Goal: Information Seeking & Learning: Learn about a topic

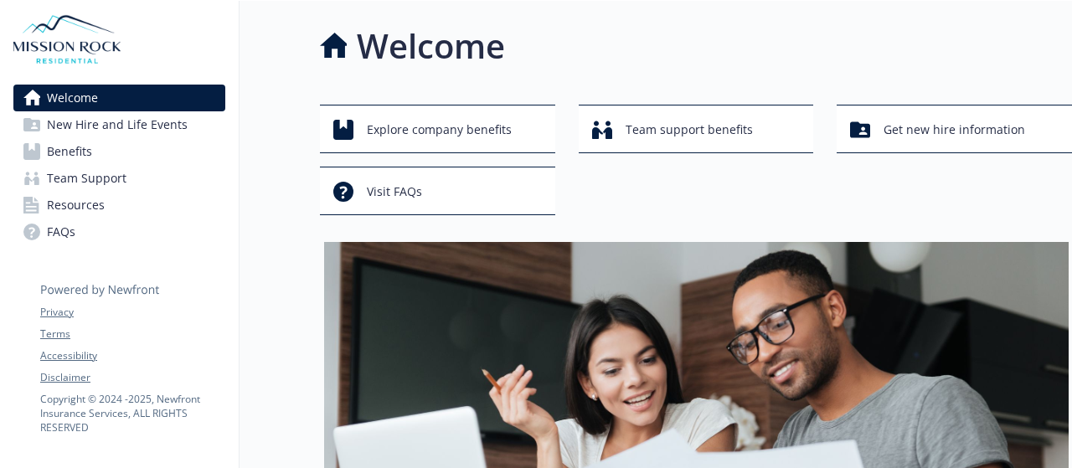
click at [139, 153] on link "Benefits" at bounding box center [119, 151] width 212 height 27
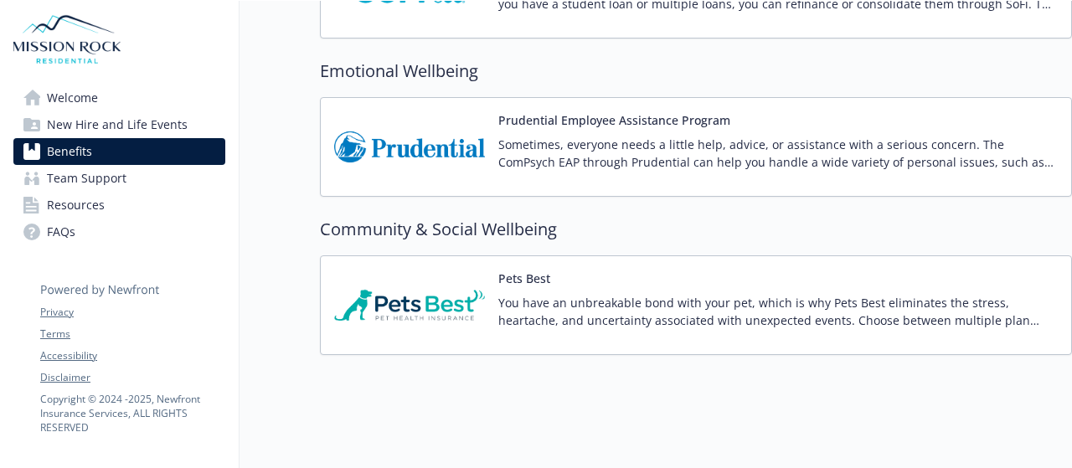
scroll to position [3430, 0]
click at [509, 135] on p "Sometimes, everyone needs a little help, advice, or assistance with a serious c…" at bounding box center [778, 152] width 560 height 35
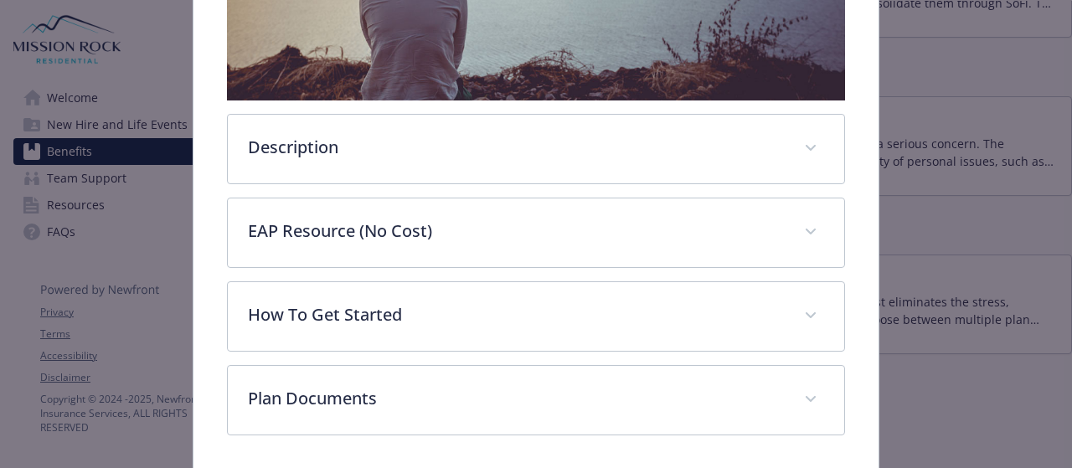
scroll to position [465, 0]
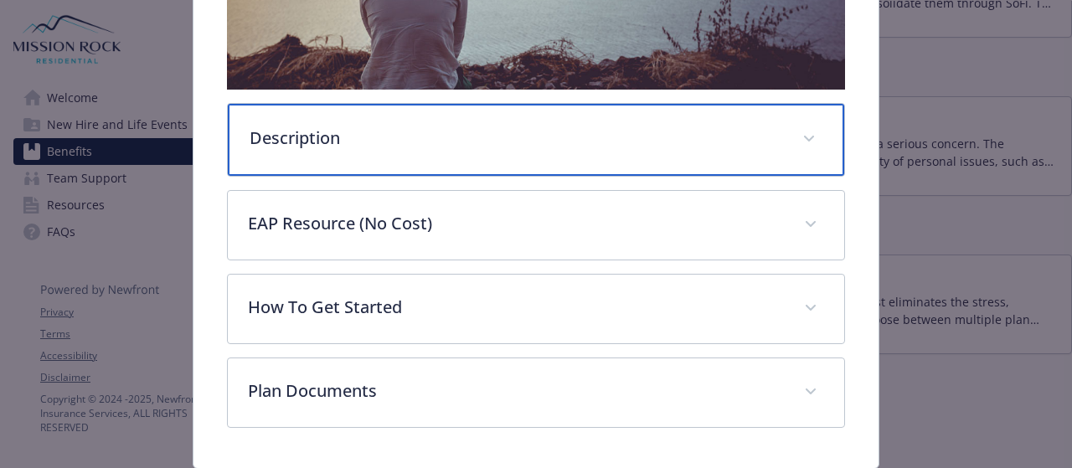
click at [687, 126] on p "Description" at bounding box center [516, 138] width 532 height 25
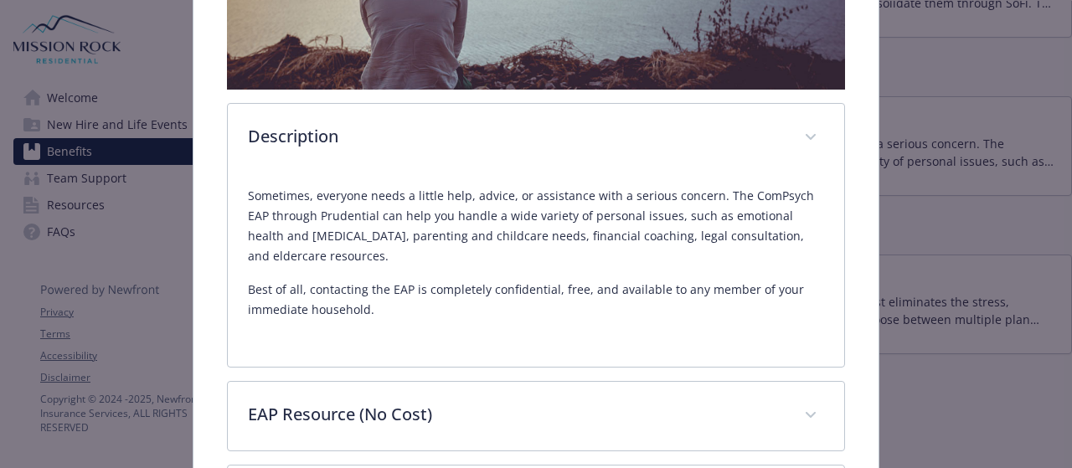
drag, startPoint x: 246, startPoint y: 216, endPoint x: 389, endPoint y: 246, distance: 145.6
click at [389, 246] on p "Sometimes, everyone needs a little help, advice, or assistance with a serious c…" at bounding box center [536, 226] width 576 height 80
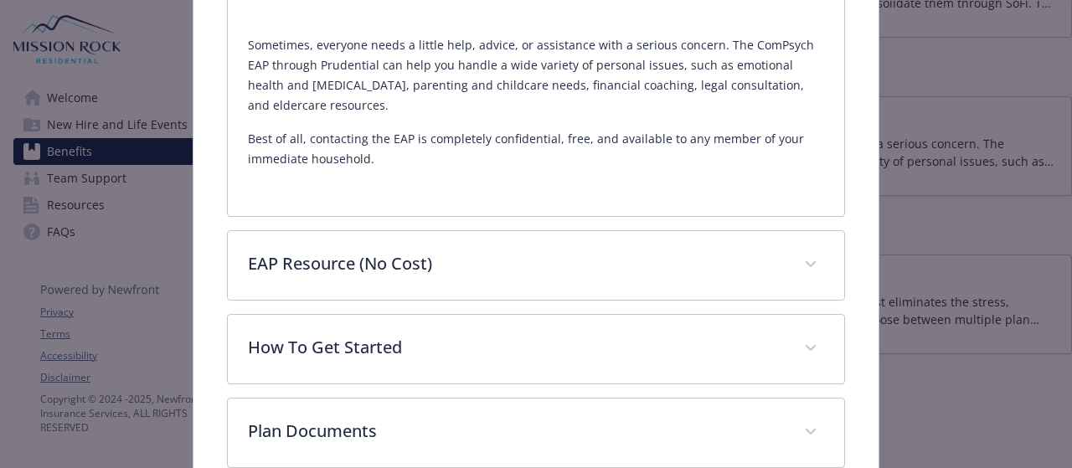
scroll to position [614, 0]
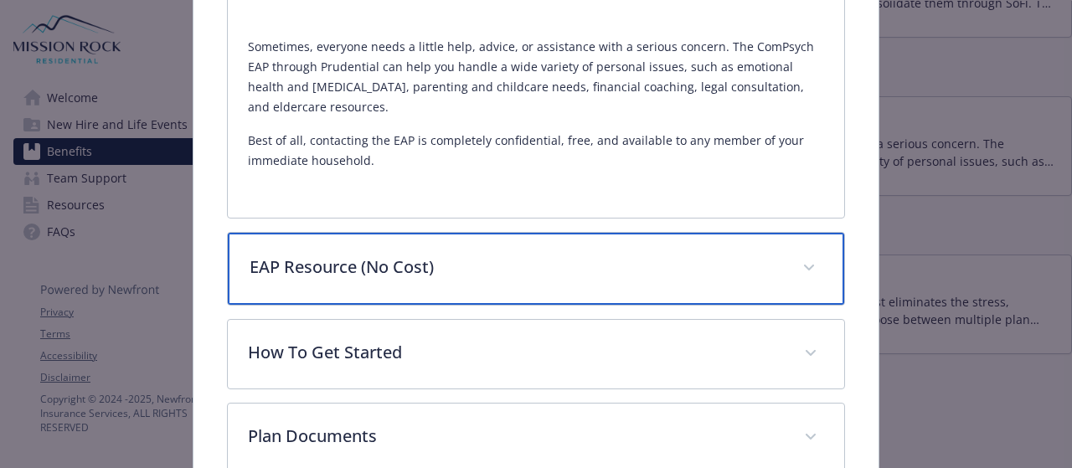
click at [346, 269] on p "EAP Resource (No Cost)" at bounding box center [516, 267] width 532 height 25
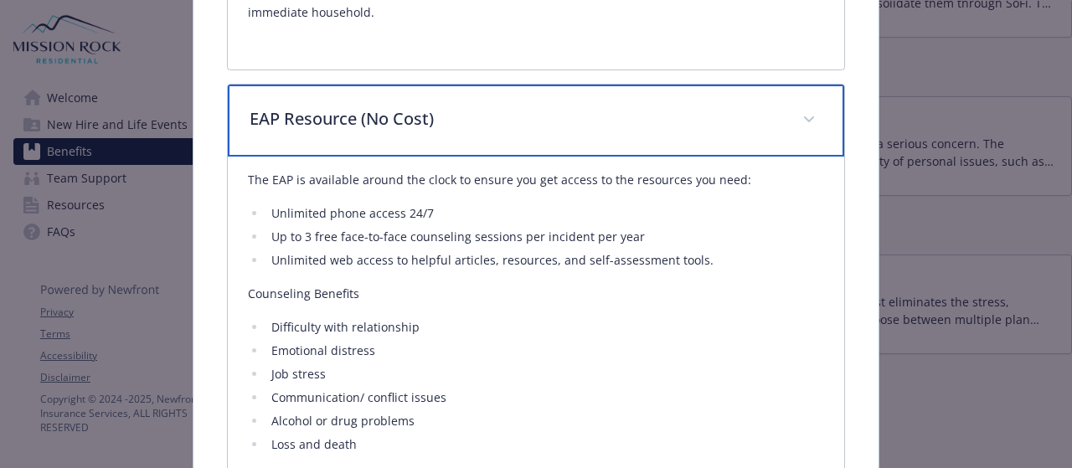
scroll to position [765, 0]
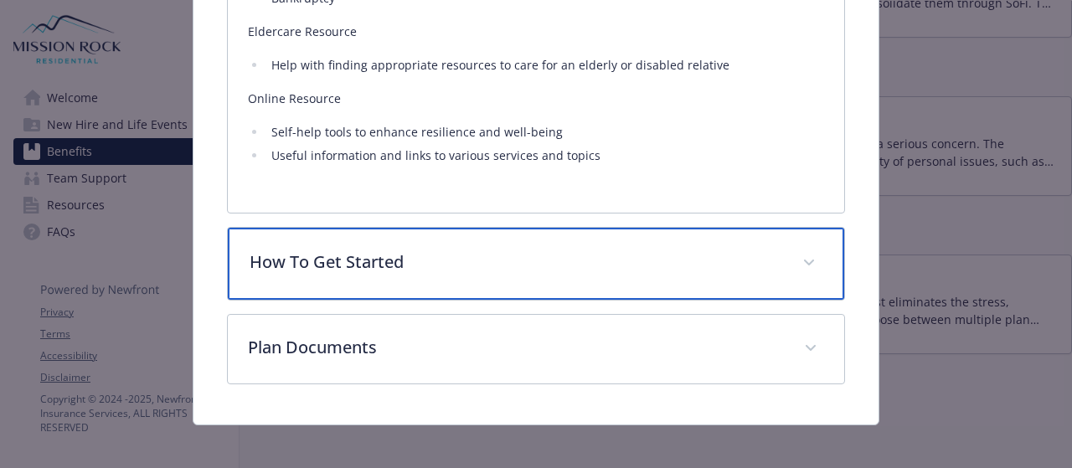
click at [382, 250] on p "How To Get Started" at bounding box center [516, 262] width 532 height 25
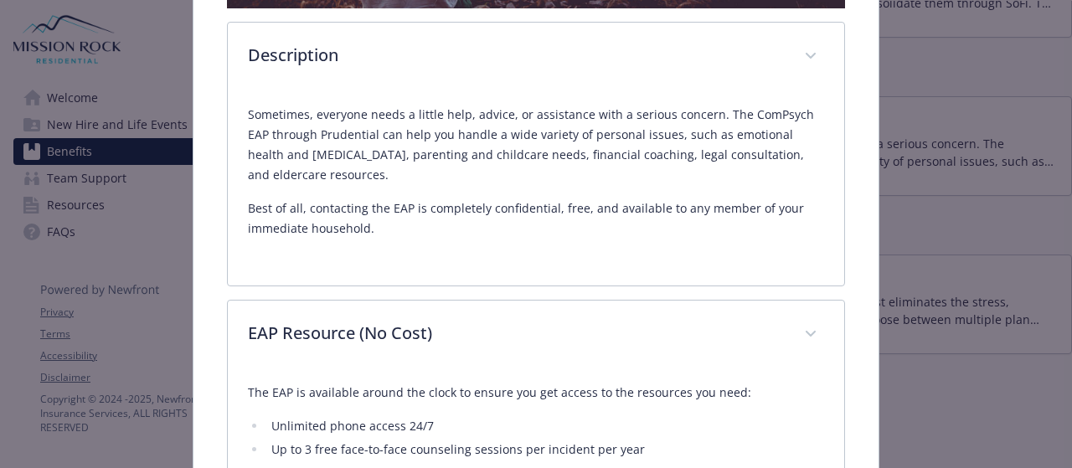
scroll to position [546, 0]
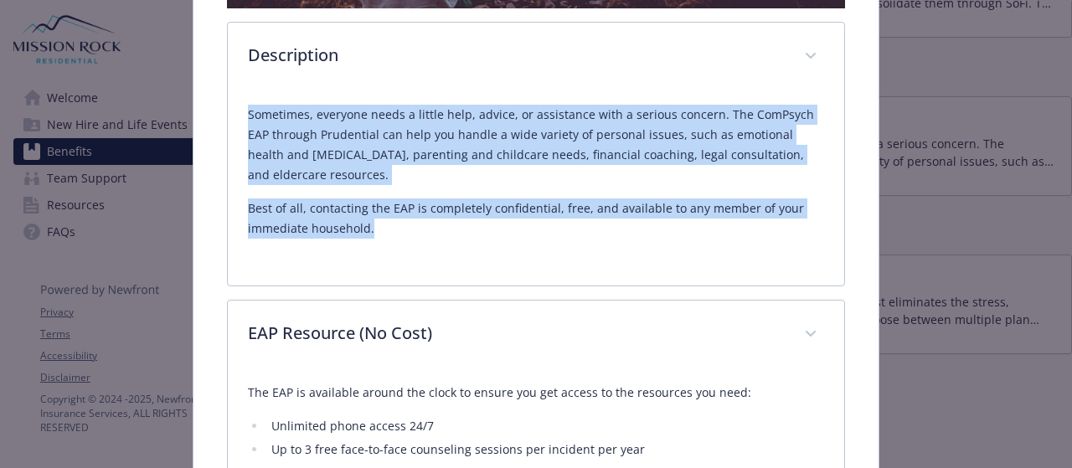
drag, startPoint x: 246, startPoint y: 107, endPoint x: 418, endPoint y: 230, distance: 211.3
click at [418, 230] on div "Sometimes, everyone needs a little help, advice, or assistance with a serious c…" at bounding box center [536, 172] width 576 height 134
copy div "Sometimes, everyone needs a little help, advice, or assistance with a serious c…"
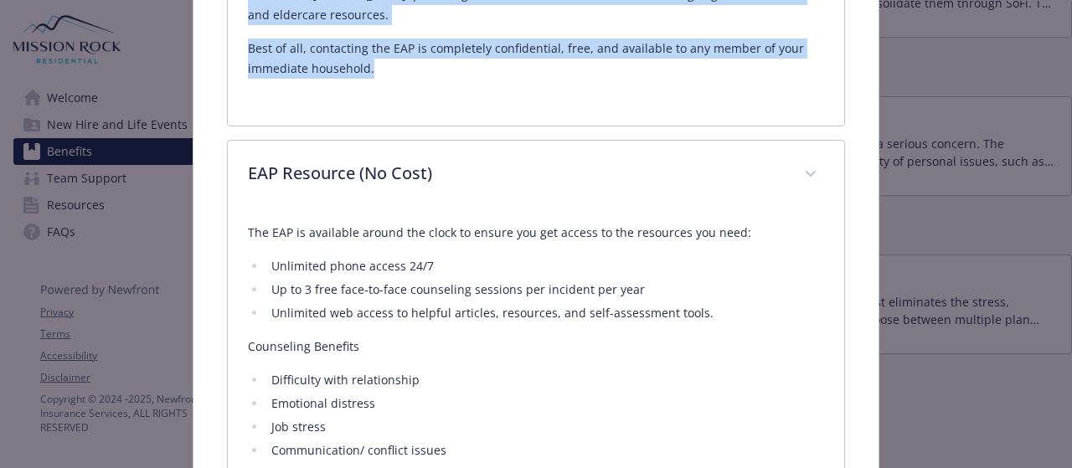
scroll to position [708, 0]
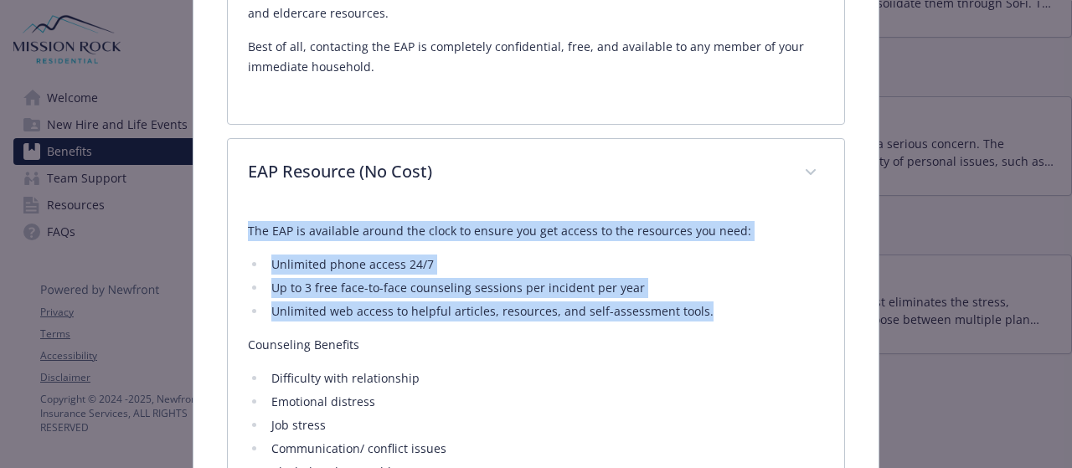
drag, startPoint x: 245, startPoint y: 220, endPoint x: 717, endPoint y: 303, distance: 479.7
copy div "The EAP is available around the clock to ensure you get access to the resources…"
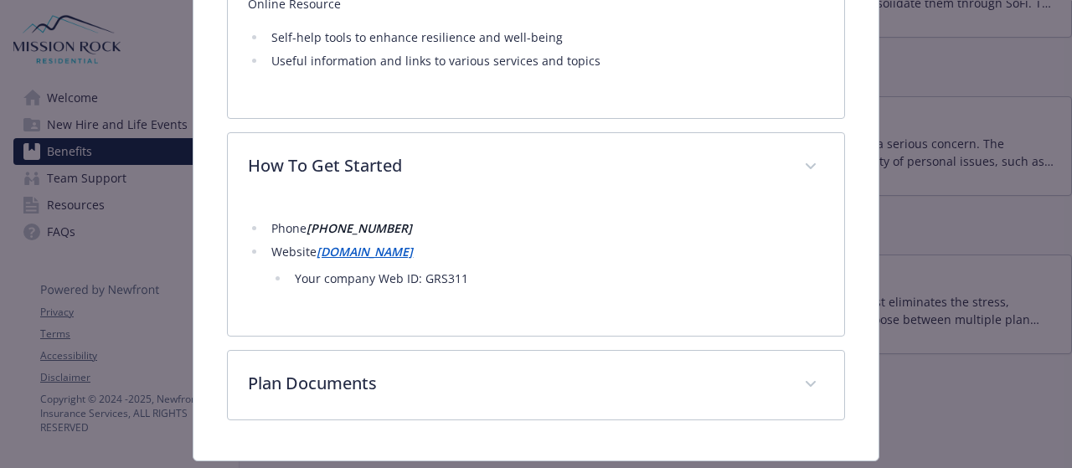
scroll to position [1855, 0]
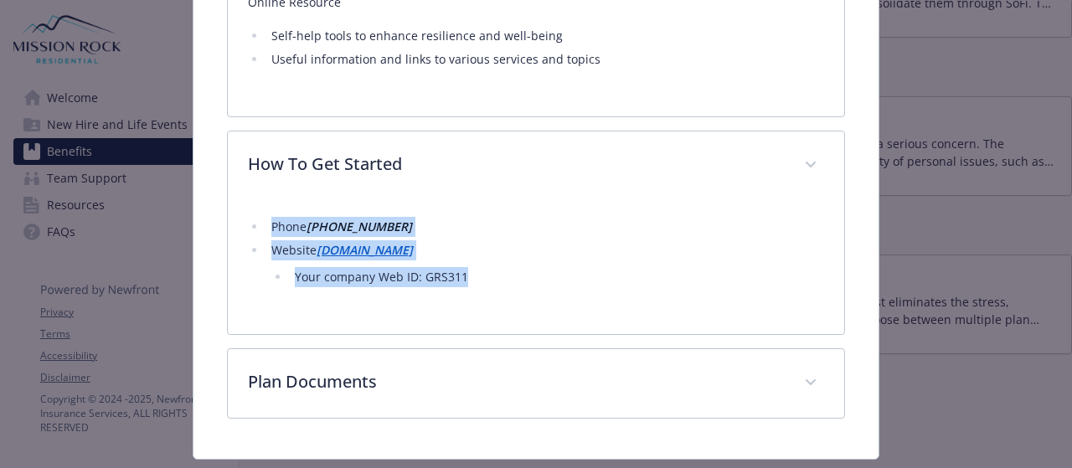
drag, startPoint x: 471, startPoint y: 273, endPoint x: 269, endPoint y: 221, distance: 208.5
click at [269, 221] on ul "Phone (800) 311-4327 Website www.guidanceresources.com Your company Web ID: GRS…" at bounding box center [536, 252] width 576 height 70
copy ul "Phone (800) 311-4327 Website www.guidanceresources.com Your company Web ID: GRS…"
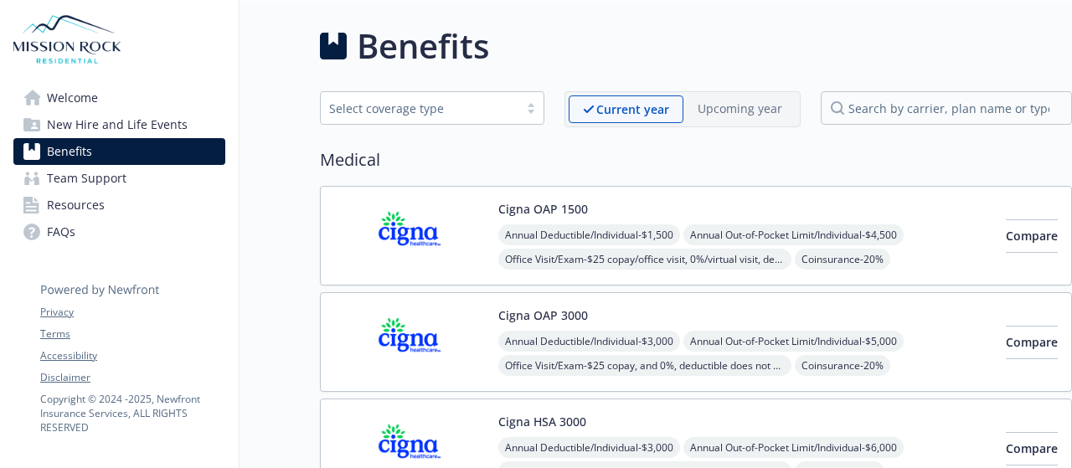
click at [109, 91] on link "Welcome" at bounding box center [119, 98] width 212 height 27
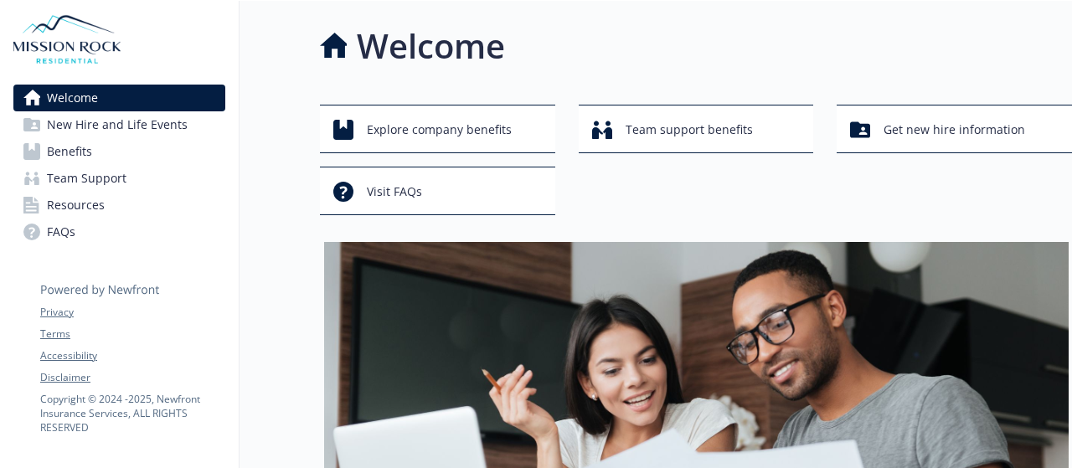
click at [65, 155] on span "Benefits" at bounding box center [69, 151] width 45 height 27
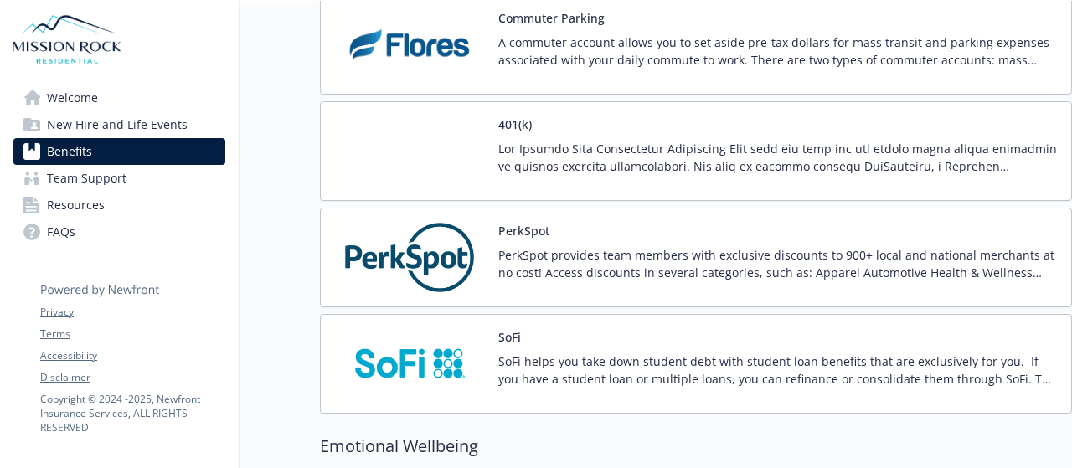
scroll to position [3065, 0]
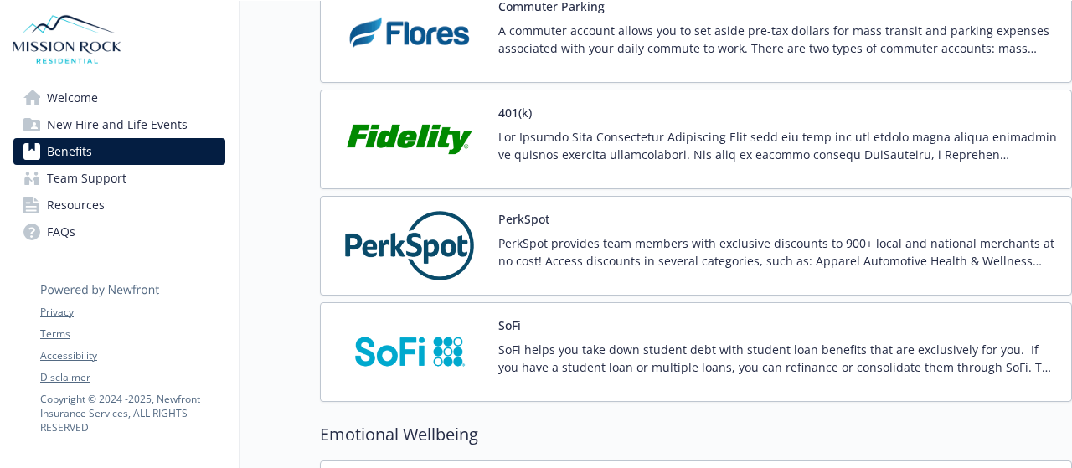
click at [591, 235] on p "PerkSpot provides team members with exclusive discounts to 900+ local and natio…" at bounding box center [778, 252] width 560 height 35
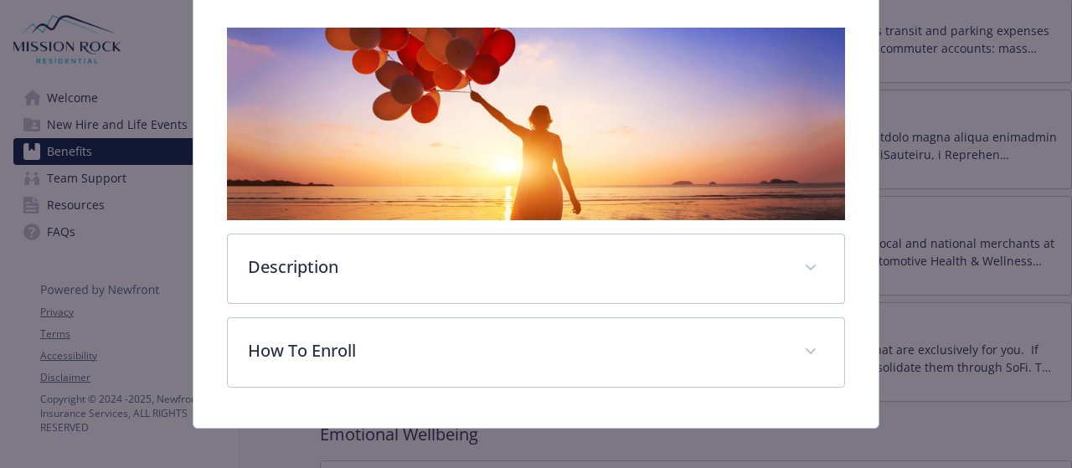
scroll to position [264, 0]
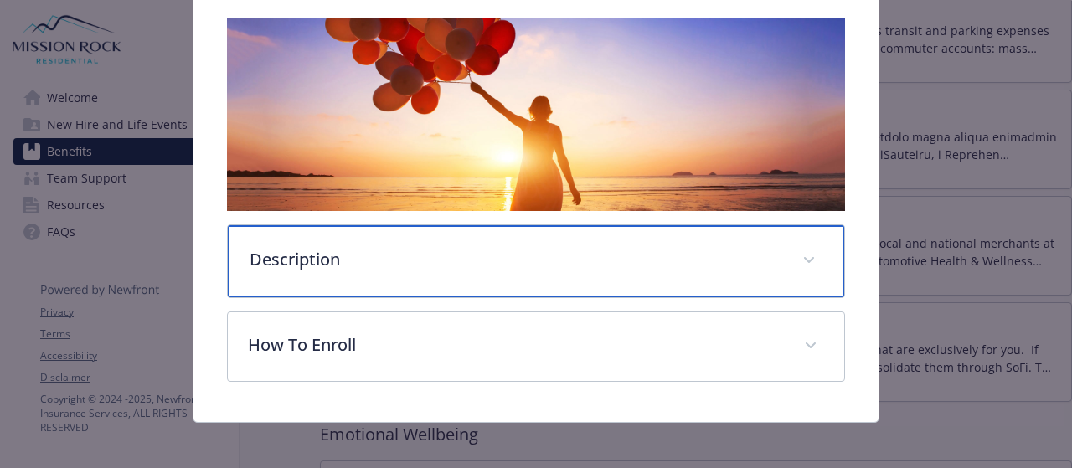
click at [496, 250] on p "Description" at bounding box center [516, 259] width 532 height 25
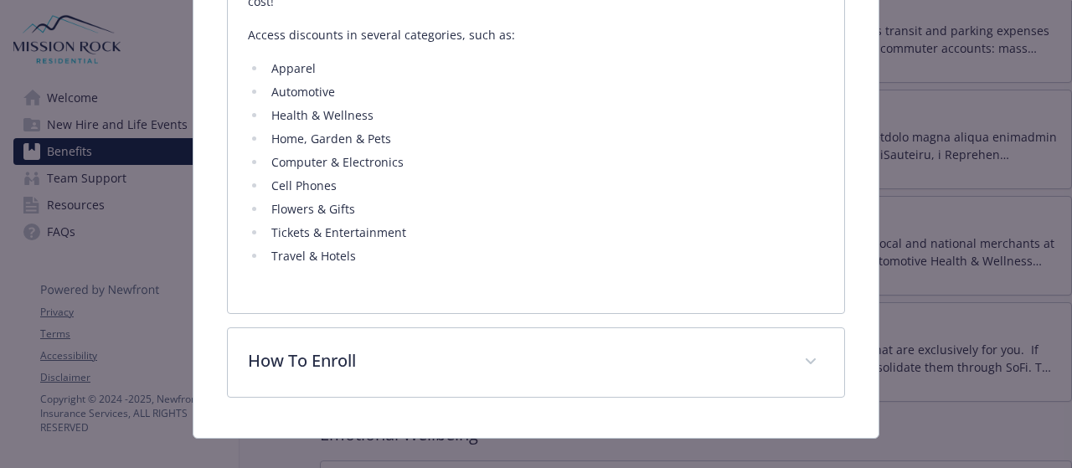
scroll to position [359, 0]
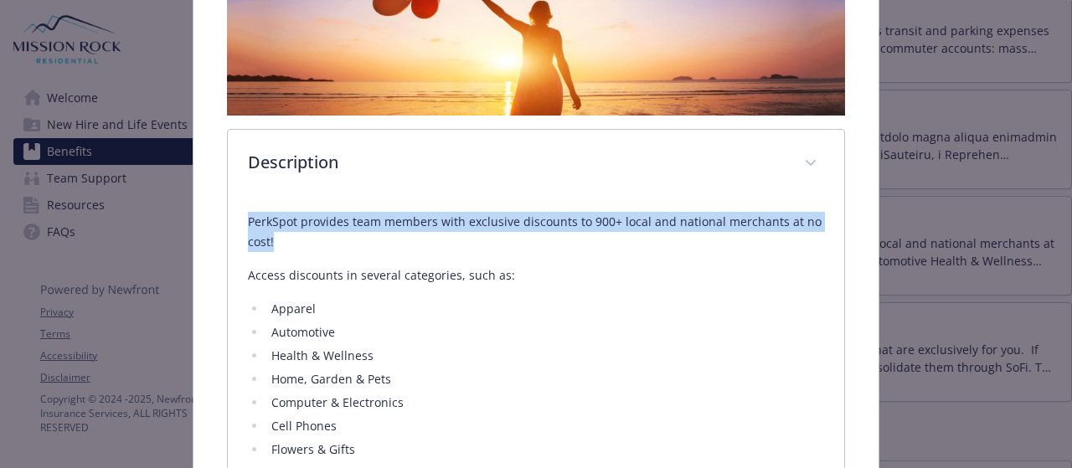
drag, startPoint x: 245, startPoint y: 223, endPoint x: 285, endPoint y: 239, distance: 43.2
click at [285, 239] on p "PerkSpot provides team members with exclusive discounts to 900+ local and natio…" at bounding box center [536, 232] width 576 height 40
copy p "PerkSpot provides team members with exclusive discounts to 900+ local and natio…"
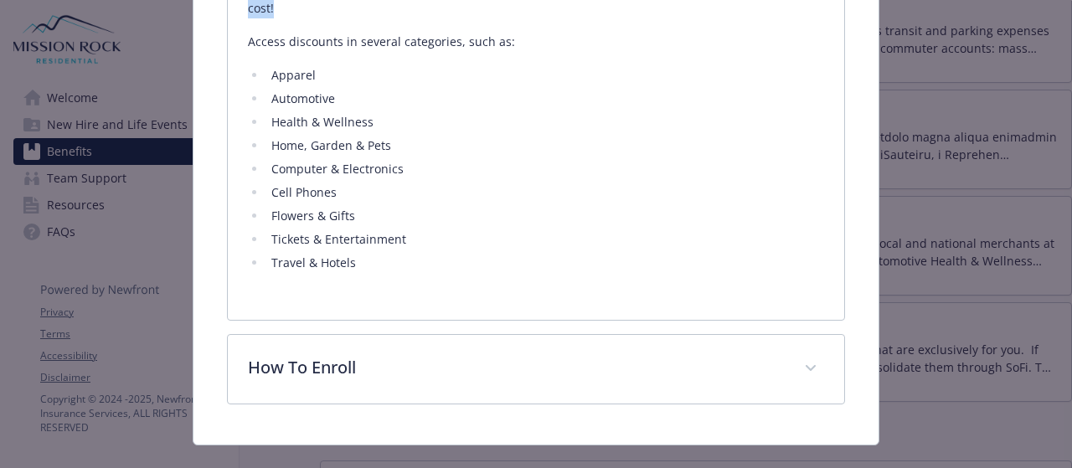
scroll to position [609, 0]
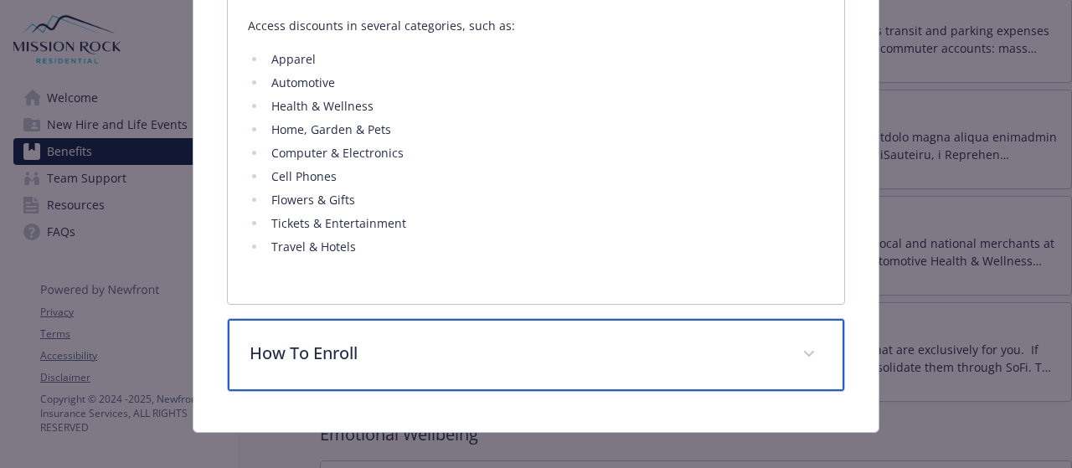
click at [400, 356] on p "How To Enroll" at bounding box center [516, 353] width 532 height 25
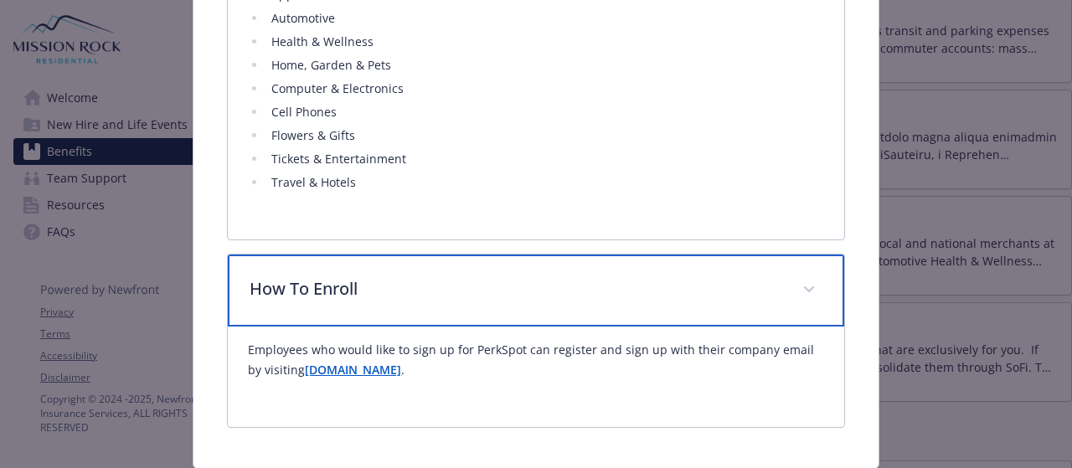
scroll to position [684, 0]
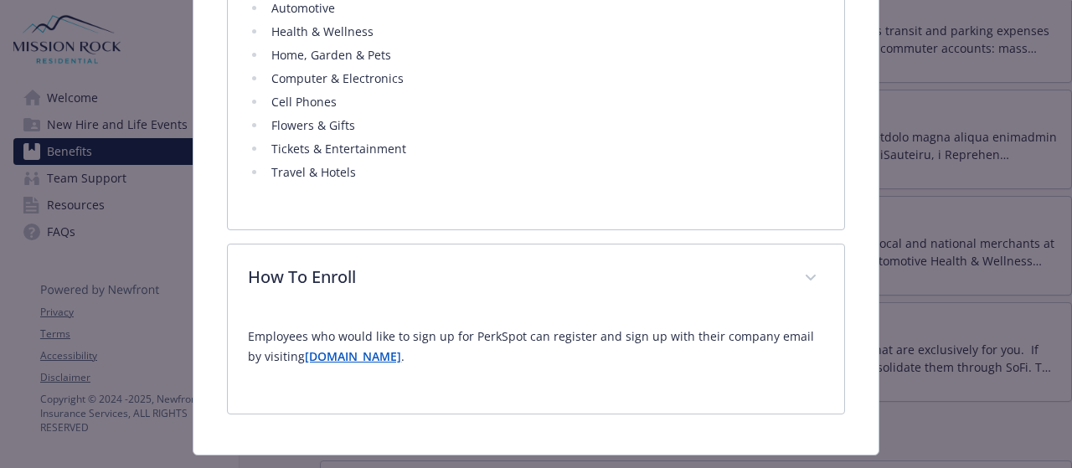
drag, startPoint x: 421, startPoint y: 354, endPoint x: 290, endPoint y: 357, distance: 130.7
click at [290, 357] on p "Employees who would like to sign up for PerkSpot can register and sign up with …" at bounding box center [536, 347] width 576 height 40
copy strong "newfront.perkspot.com"
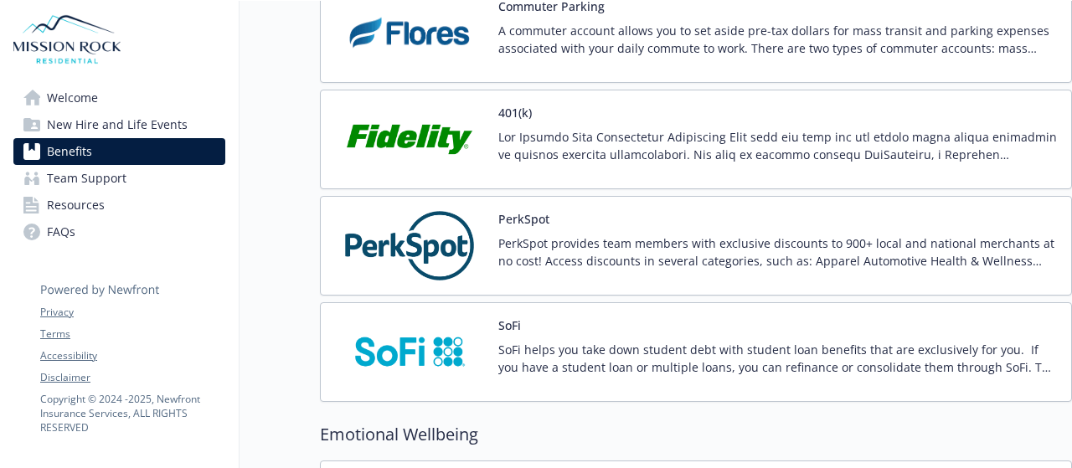
click at [105, 96] on link "Welcome" at bounding box center [119, 98] width 212 height 27
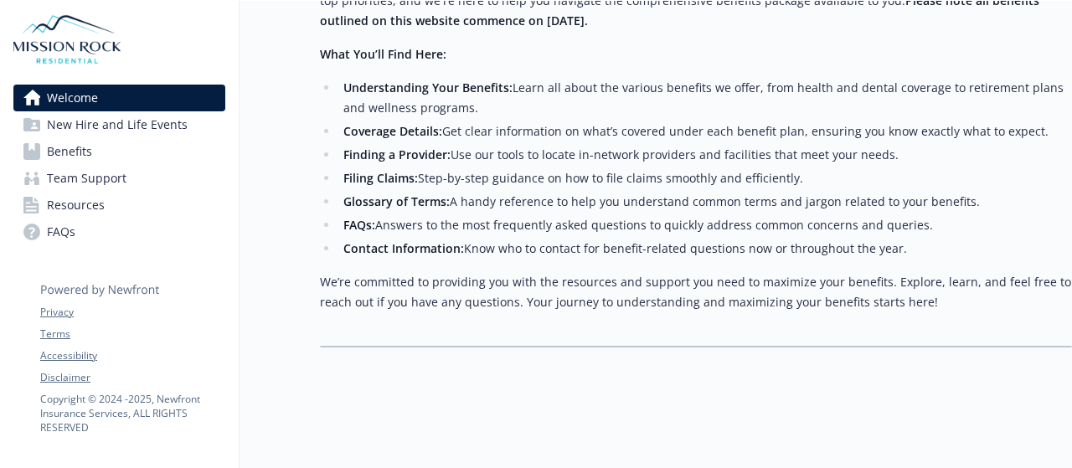
scroll to position [576, 0]
